Goal: Information Seeking & Learning: Learn about a topic

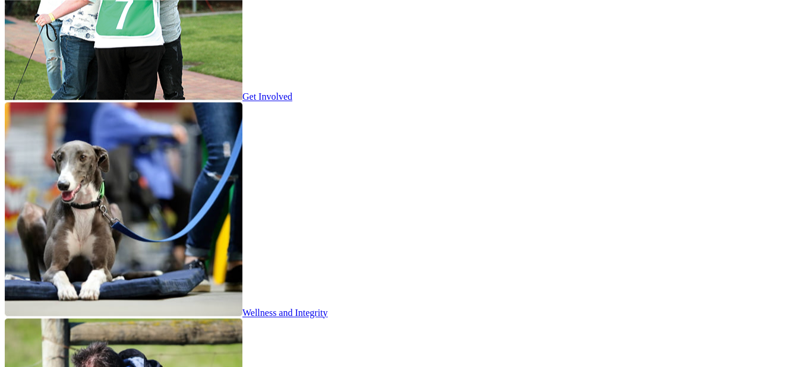
scroll to position [1940, 0]
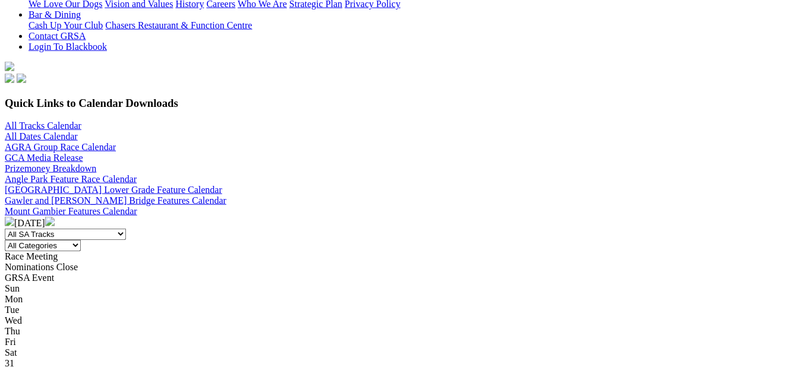
scroll to position [182, 0]
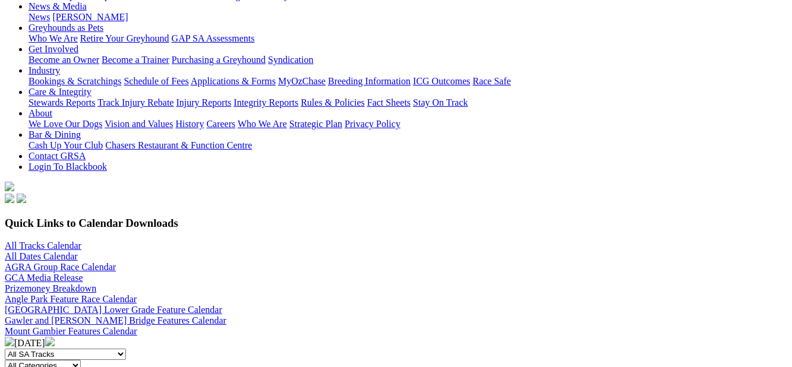
click at [55, 337] on img at bounding box center [50, 342] width 10 height 10
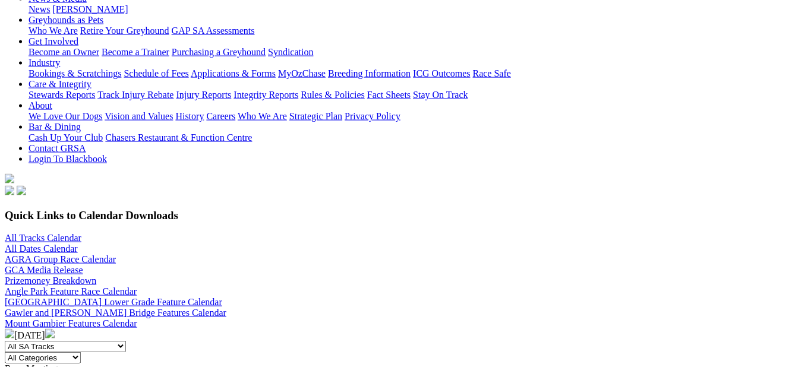
scroll to position [182, 0]
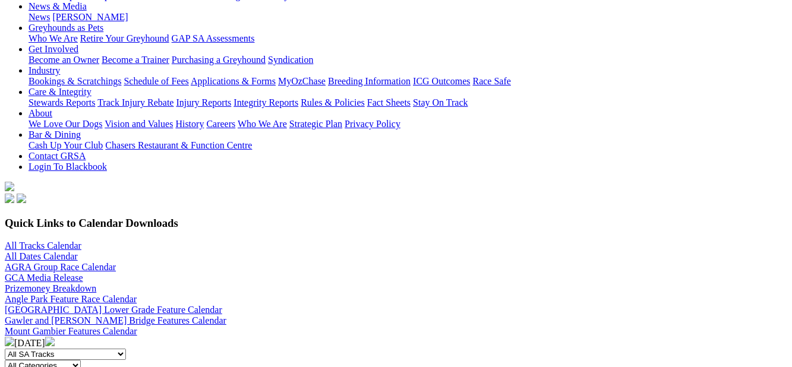
click at [5, 349] on select "All SA Tracks Angle Park Gawler Mount Gambier Murray Bridge Virginia GOTBA Cour…" at bounding box center [65, 354] width 121 height 11
select select "1"
click option "[GEOGRAPHIC_DATA]" at bounding box center [0, 0] width 0 height 0
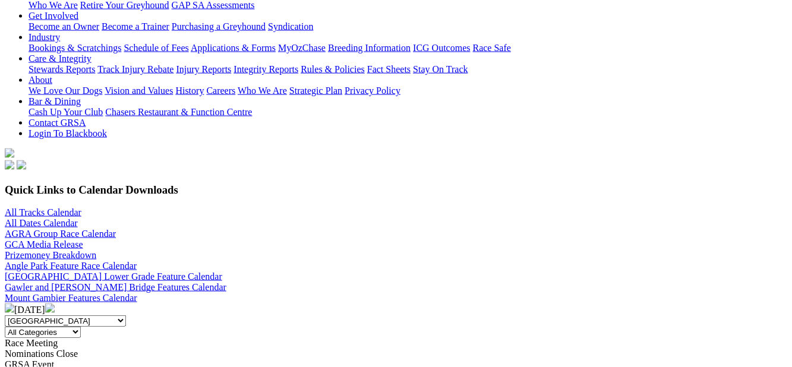
scroll to position [242, 0]
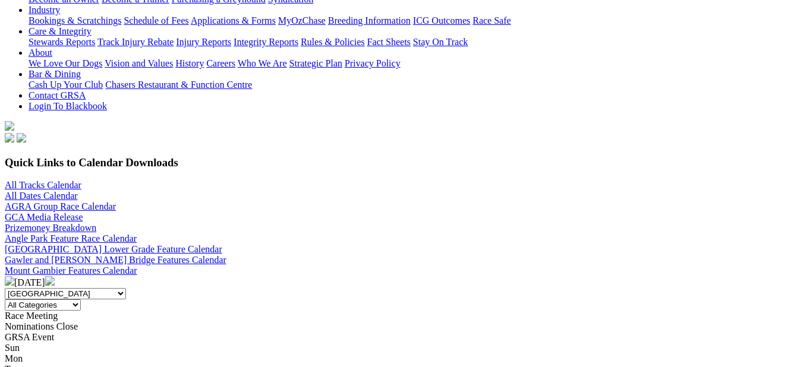
click at [14, 276] on img at bounding box center [10, 281] width 10 height 10
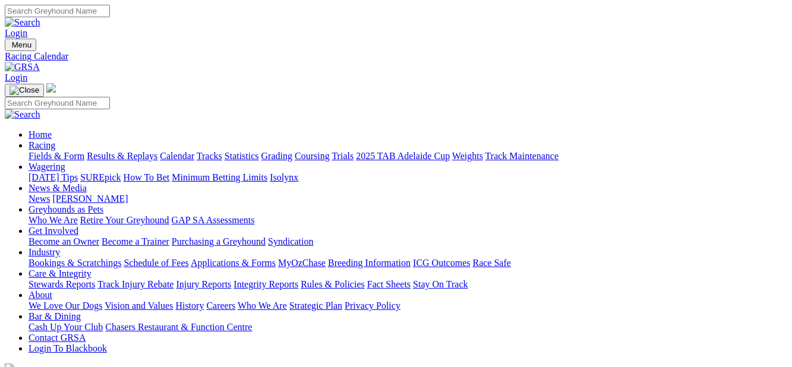
click at [194, 151] on link "Calendar" at bounding box center [177, 156] width 34 height 10
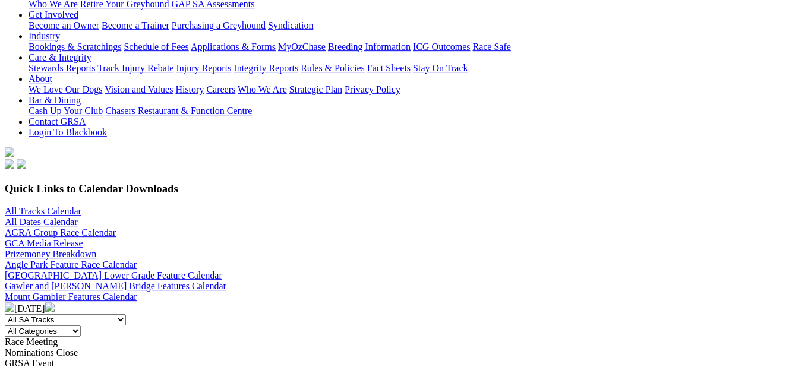
scroll to position [242, 0]
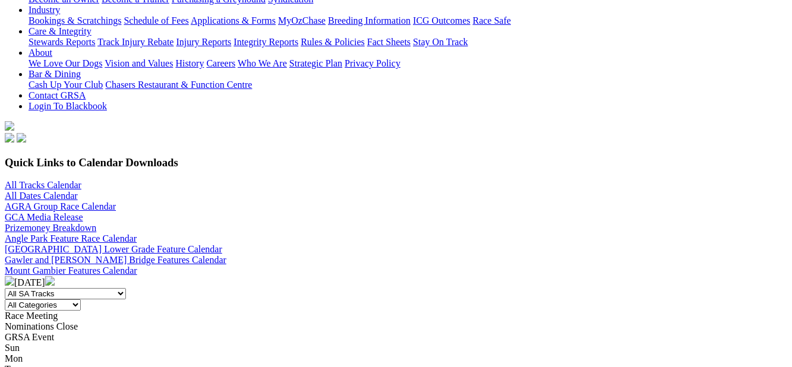
click at [55, 276] on img at bounding box center [50, 281] width 10 height 10
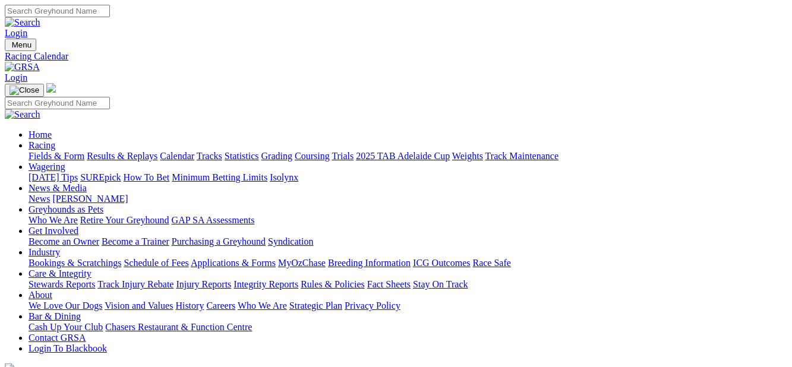
scroll to position [242, 0]
